Goal: Task Accomplishment & Management: Manage account settings

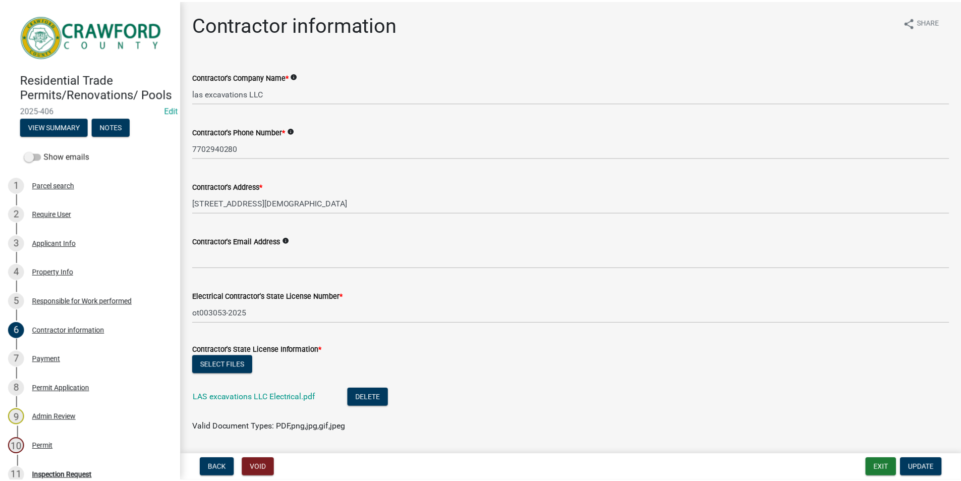
scroll to position [142, 0]
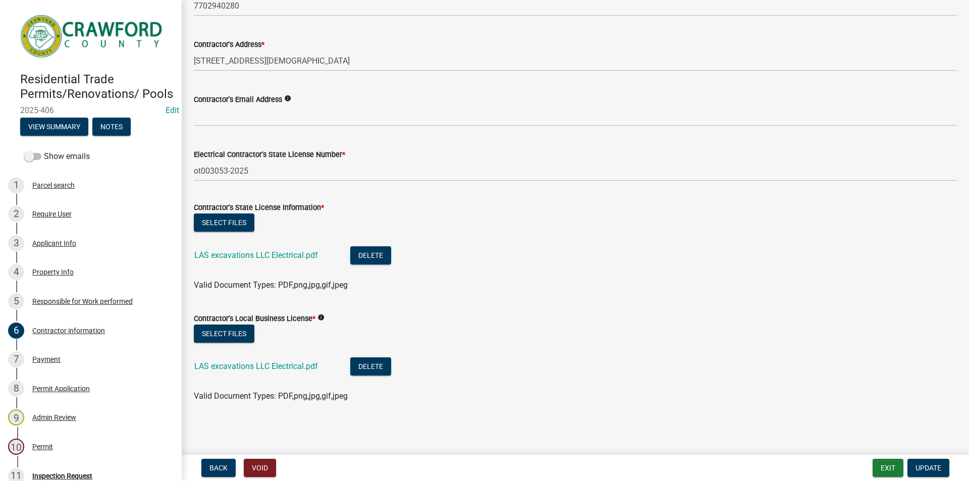
click at [112, 32] on img at bounding box center [92, 36] width 145 height 51
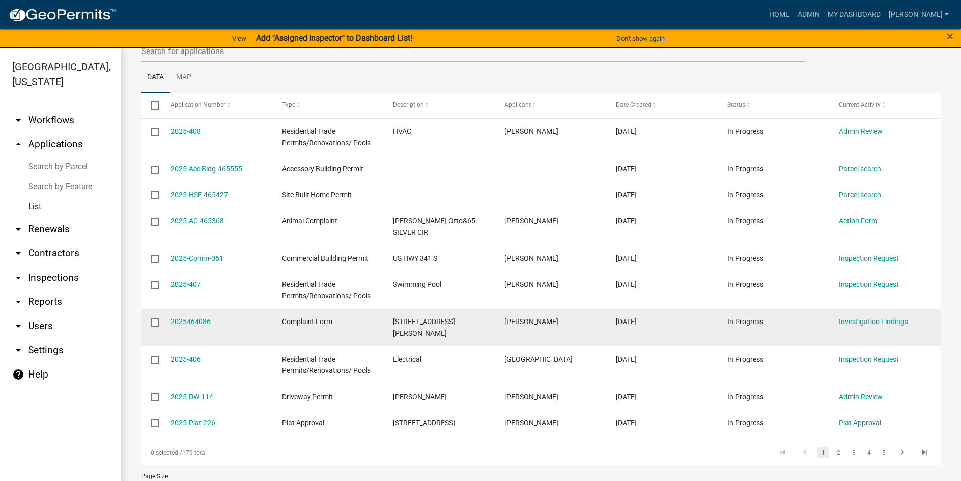
scroll to position [135, 0]
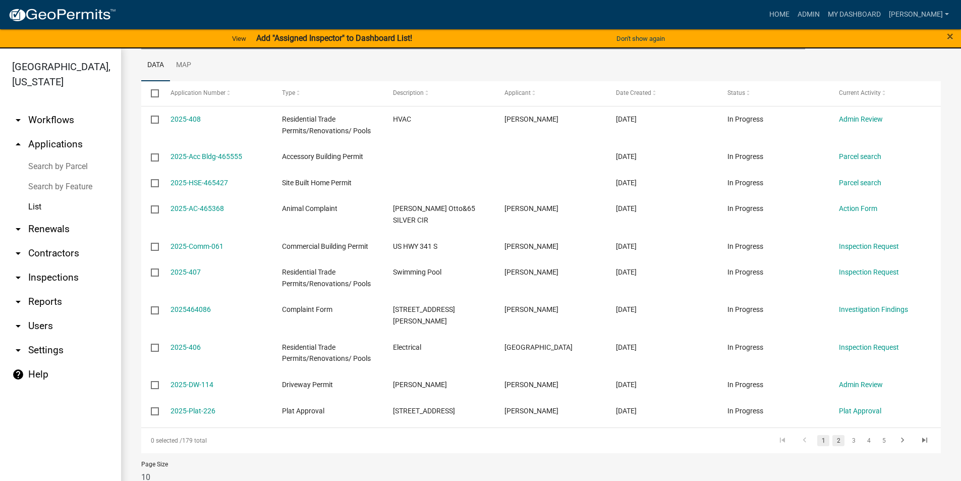
click at [834, 435] on link "2" at bounding box center [839, 440] width 12 height 11
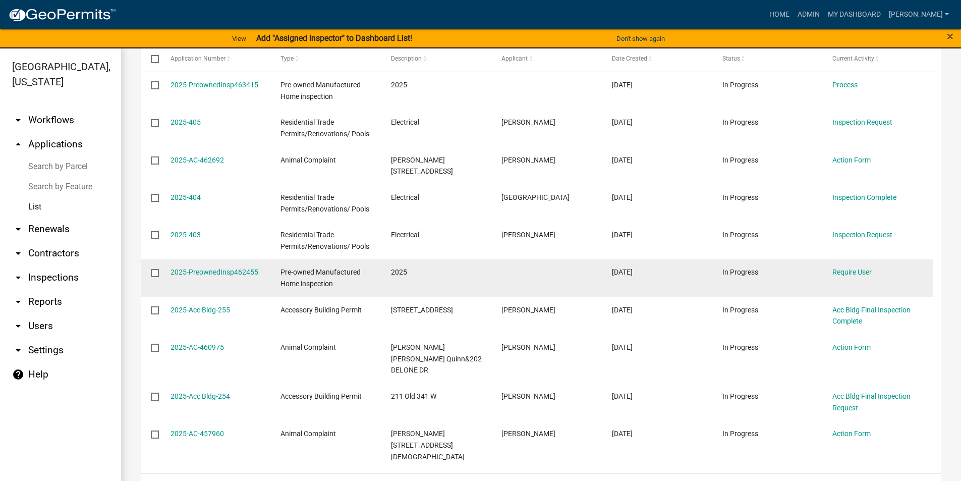
scroll to position [215, 0]
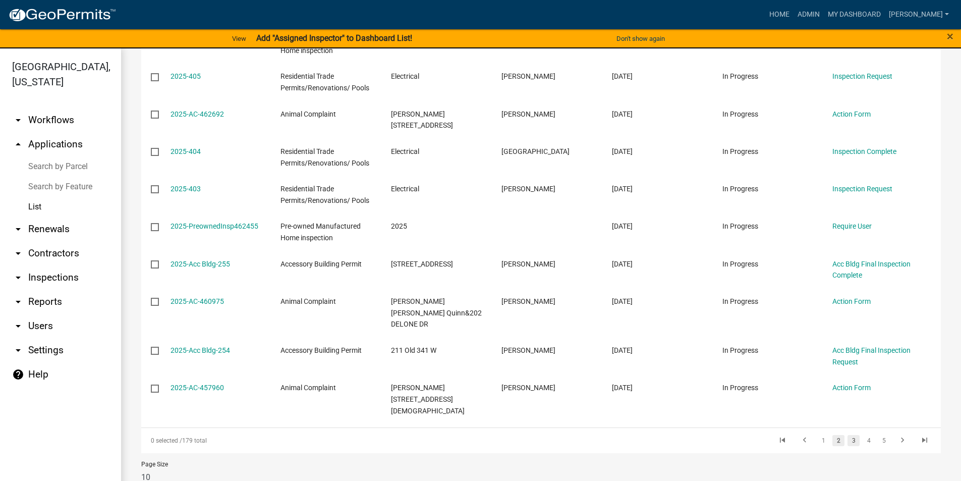
click at [852, 435] on link "3" at bounding box center [854, 440] width 12 height 11
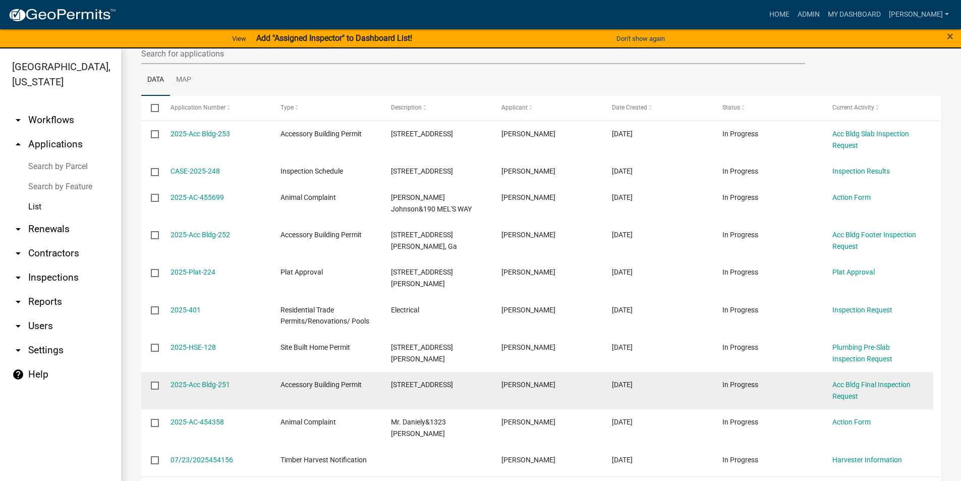
scroll to position [169, 0]
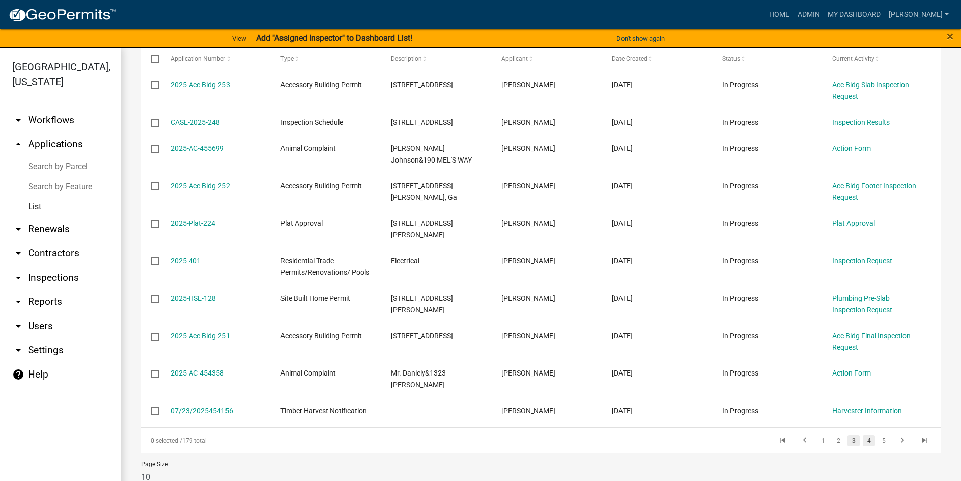
click at [863, 435] on link "4" at bounding box center [869, 440] width 12 height 11
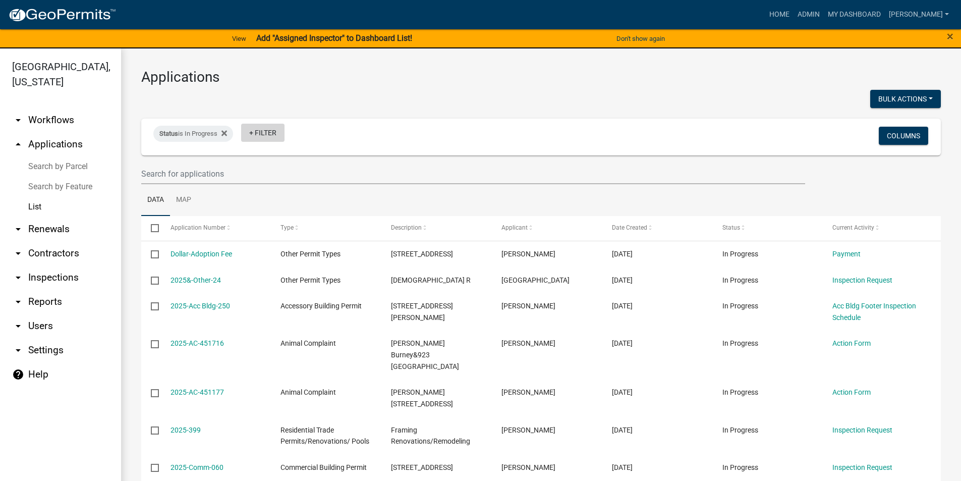
click at [263, 135] on link "+ Filter" at bounding box center [262, 133] width 43 height 18
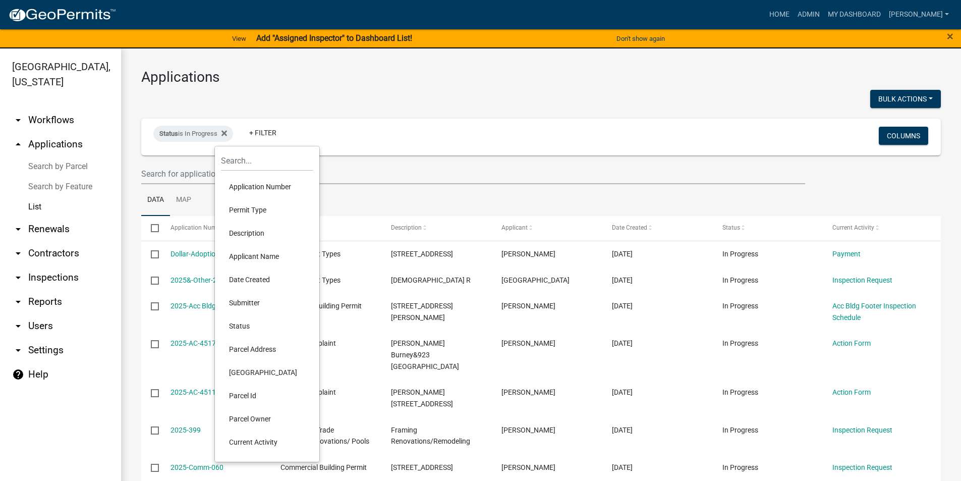
click at [247, 210] on li "Permit Type" at bounding box center [267, 209] width 92 height 23
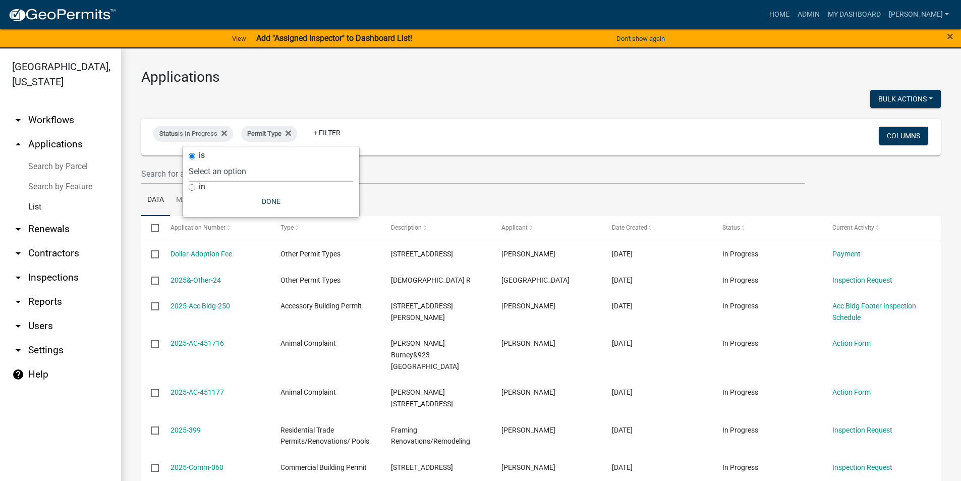
click at [269, 164] on select "Select an option Accessory Building Permit ACO Report Addition Building Permit …" at bounding box center [271, 171] width 164 height 21
select select "356bfef9-9019-4a37-af47-687d61d996be"
click at [231, 161] on select "Select an option Accessory Building Permit ACO Report Addition Building Permit …" at bounding box center [271, 171] width 164 height 21
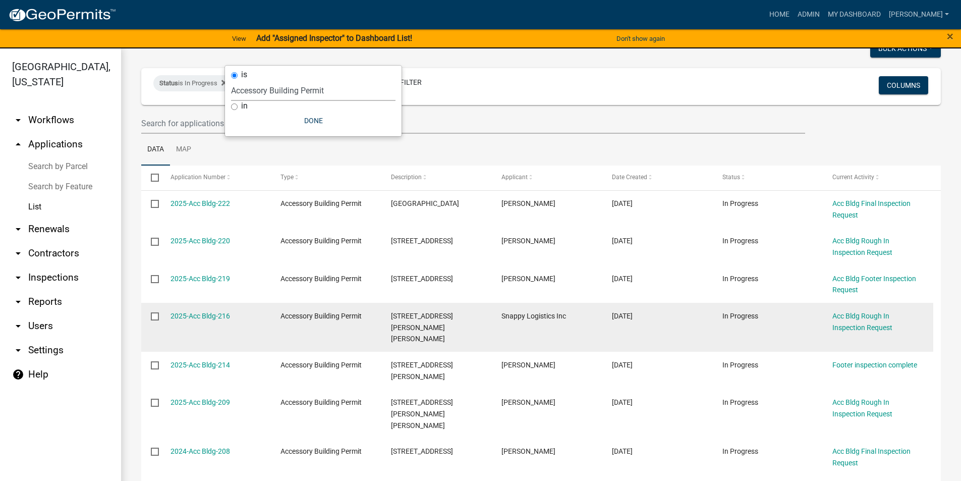
scroll to position [151, 0]
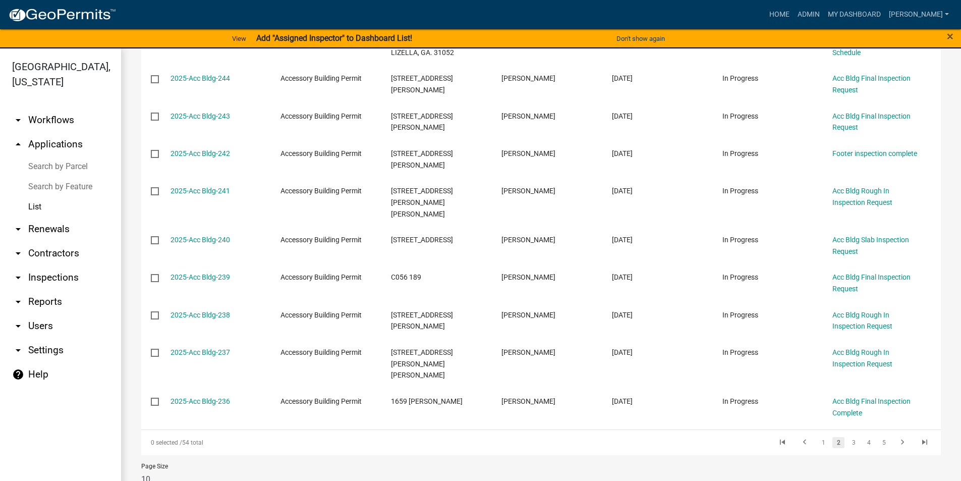
scroll to position [215, 0]
click at [817, 435] on link "1" at bounding box center [823, 440] width 12 height 11
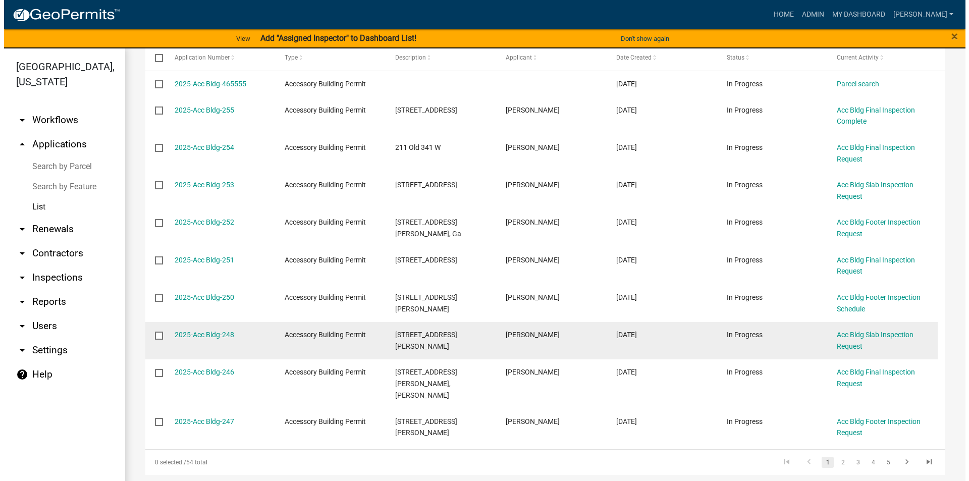
scroll to position [153, 0]
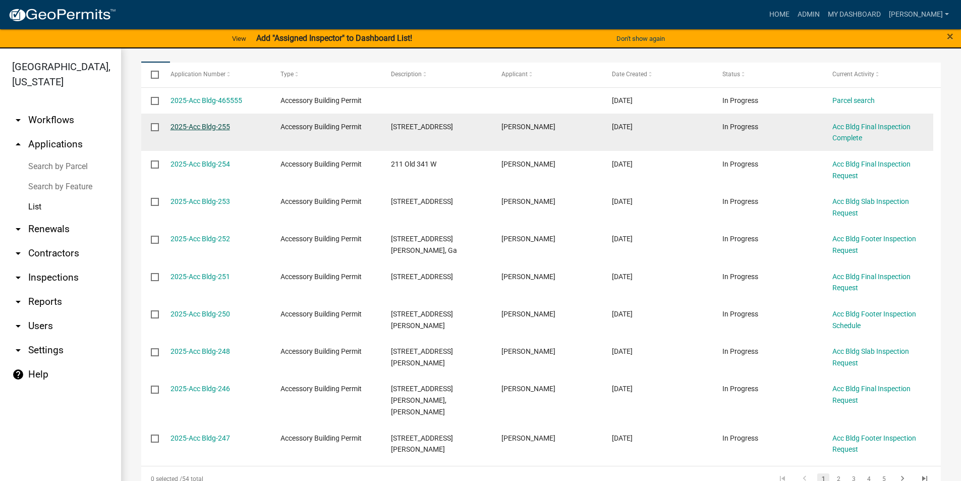
click at [202, 123] on link "2025-Acc Bldg-255" at bounding box center [201, 127] width 60 height 8
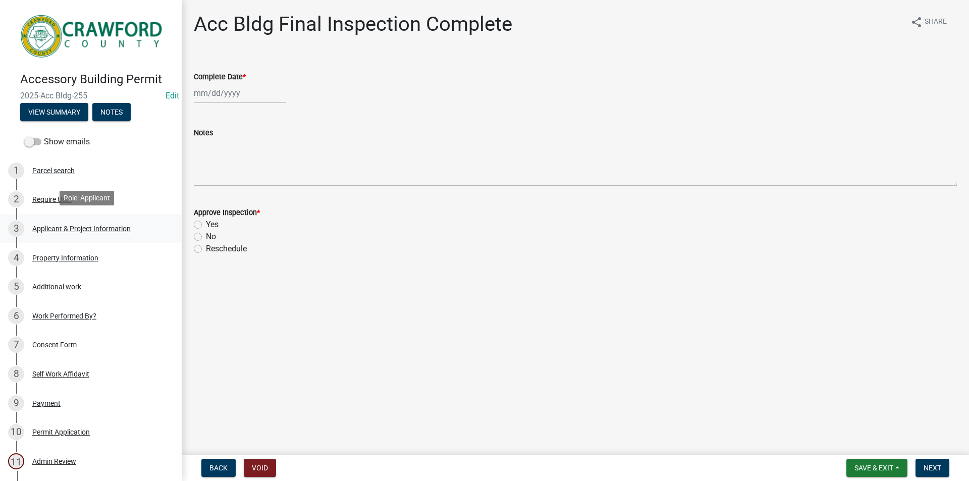
click at [64, 226] on div "Applicant & Project Information" at bounding box center [81, 228] width 98 height 7
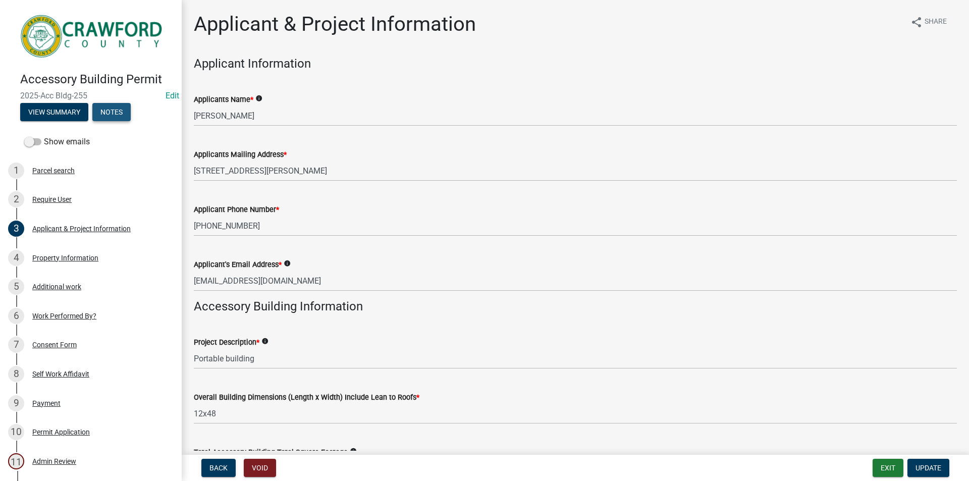
click at [123, 112] on button "Notes" at bounding box center [111, 112] width 38 height 18
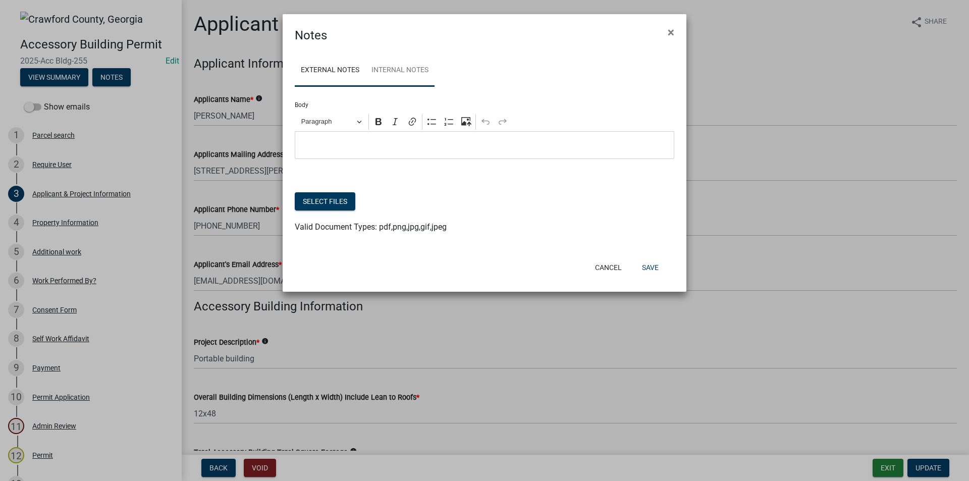
click at [415, 73] on link "Internal Notes" at bounding box center [399, 70] width 69 height 32
click at [402, 139] on p "Editor editing area: main. Press Alt+0 for help." at bounding box center [484, 145] width 369 height 12
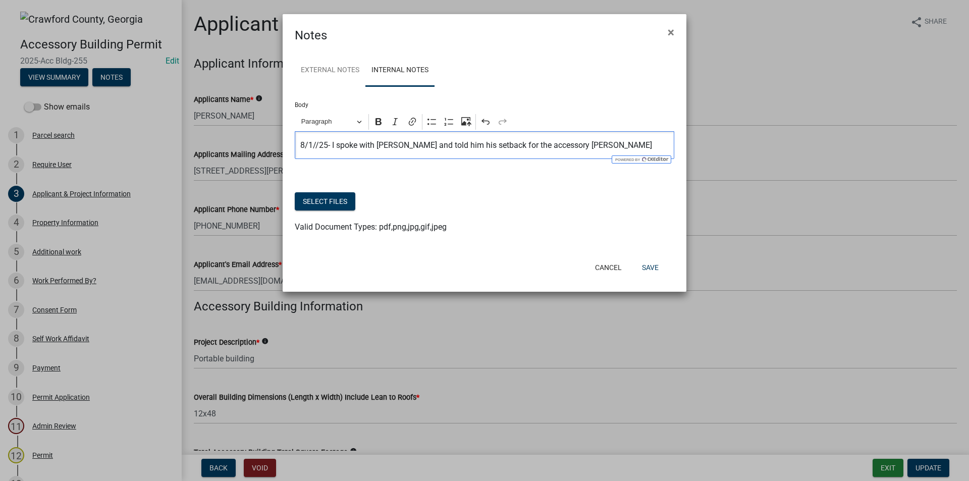
click at [453, 143] on p "8/1//25- I spoke with [PERSON_NAME] and told him his setback for the accessory …" at bounding box center [484, 145] width 369 height 12
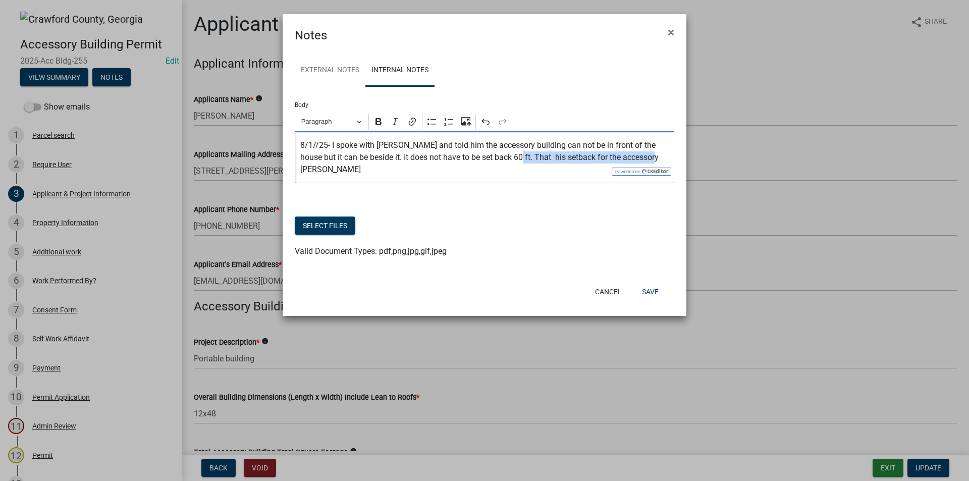
drag, startPoint x: 500, startPoint y: 157, endPoint x: 646, endPoint y: 158, distance: 146.3
click at [646, 158] on p "8/1//25- I spoke with [PERSON_NAME] and told him the accessory building can not…" at bounding box center [484, 157] width 369 height 36
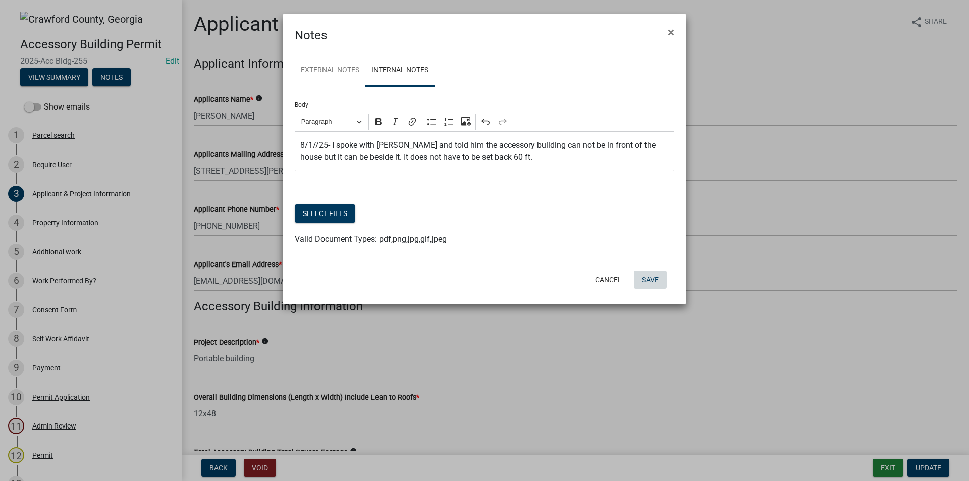
click at [652, 281] on button "Save" at bounding box center [650, 279] width 33 height 18
